Goal: Task Accomplishment & Management: Use online tool/utility

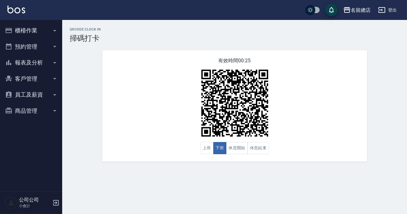
click at [24, 47] on button "預約管理" at bounding box center [30, 47] width 57 height 16
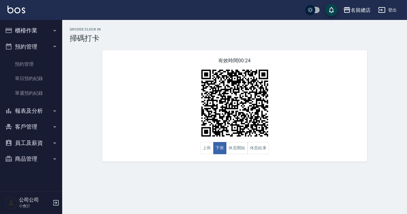
click at [34, 112] on button "報表及分析" at bounding box center [30, 111] width 57 height 16
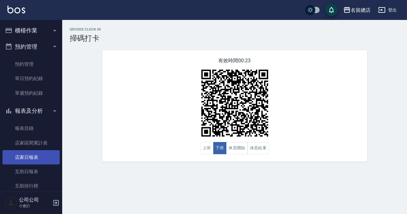
scroll to position [56, 0]
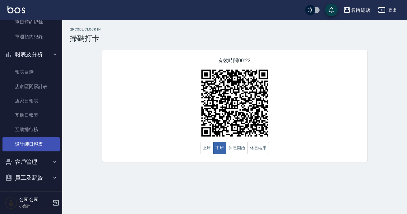
click at [44, 145] on link "設計師日報表" at bounding box center [30, 144] width 57 height 14
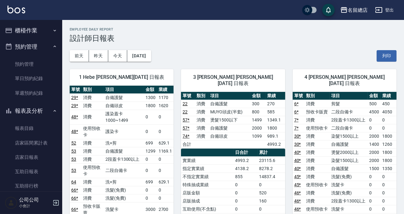
click at [31, 36] on button "櫃檯作業" at bounding box center [30, 30] width 57 height 16
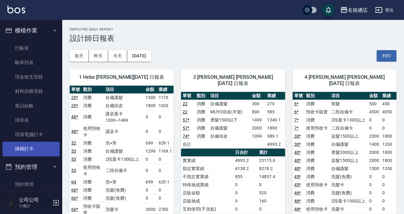
click at [13, 147] on link "掃碼打卡" at bounding box center [30, 149] width 57 height 14
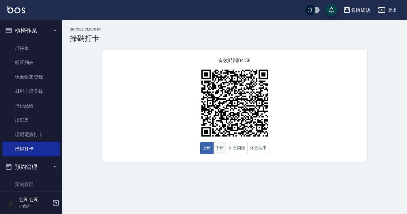
click at [216, 150] on button "下班" at bounding box center [219, 148] width 13 height 12
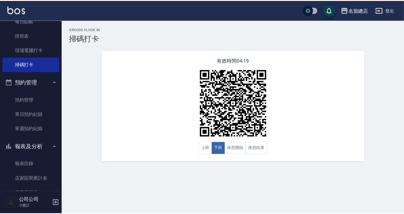
scroll to position [141, 0]
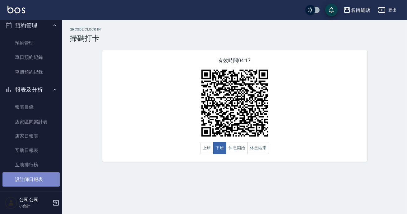
click at [35, 176] on link "設計師日報表" at bounding box center [30, 179] width 57 height 14
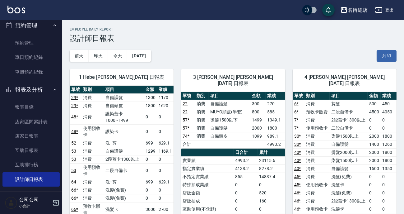
click at [277, 50] on div "[DATE] [DATE] [DATE] [DATE] 列印" at bounding box center [233, 56] width 327 height 26
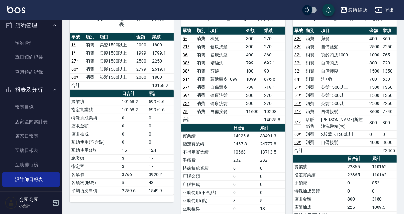
scroll to position [563, 0]
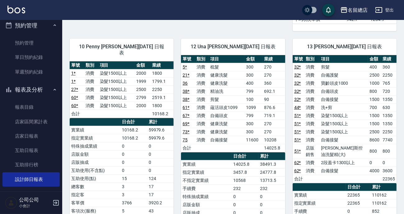
click at [35, 87] on button "報表及分析" at bounding box center [30, 90] width 57 height 16
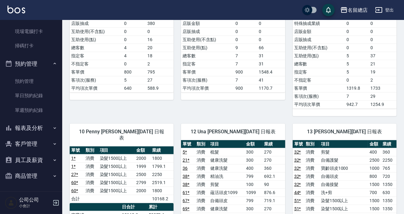
scroll to position [450, 0]
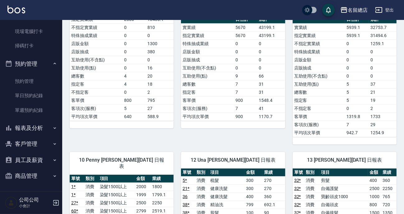
click at [34, 61] on button "預約管理" at bounding box center [30, 64] width 57 height 16
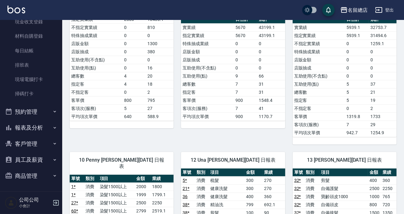
scroll to position [55, 0]
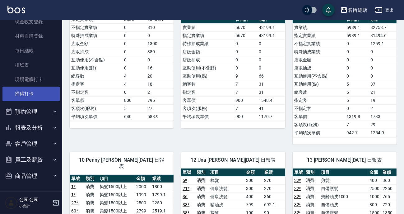
click at [33, 91] on link "掃碼打卡" at bounding box center [30, 93] width 57 height 14
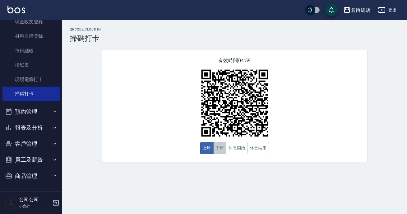
click at [219, 146] on button "下班" at bounding box center [219, 148] width 13 height 12
